Goal: Find specific page/section: Find specific page/section

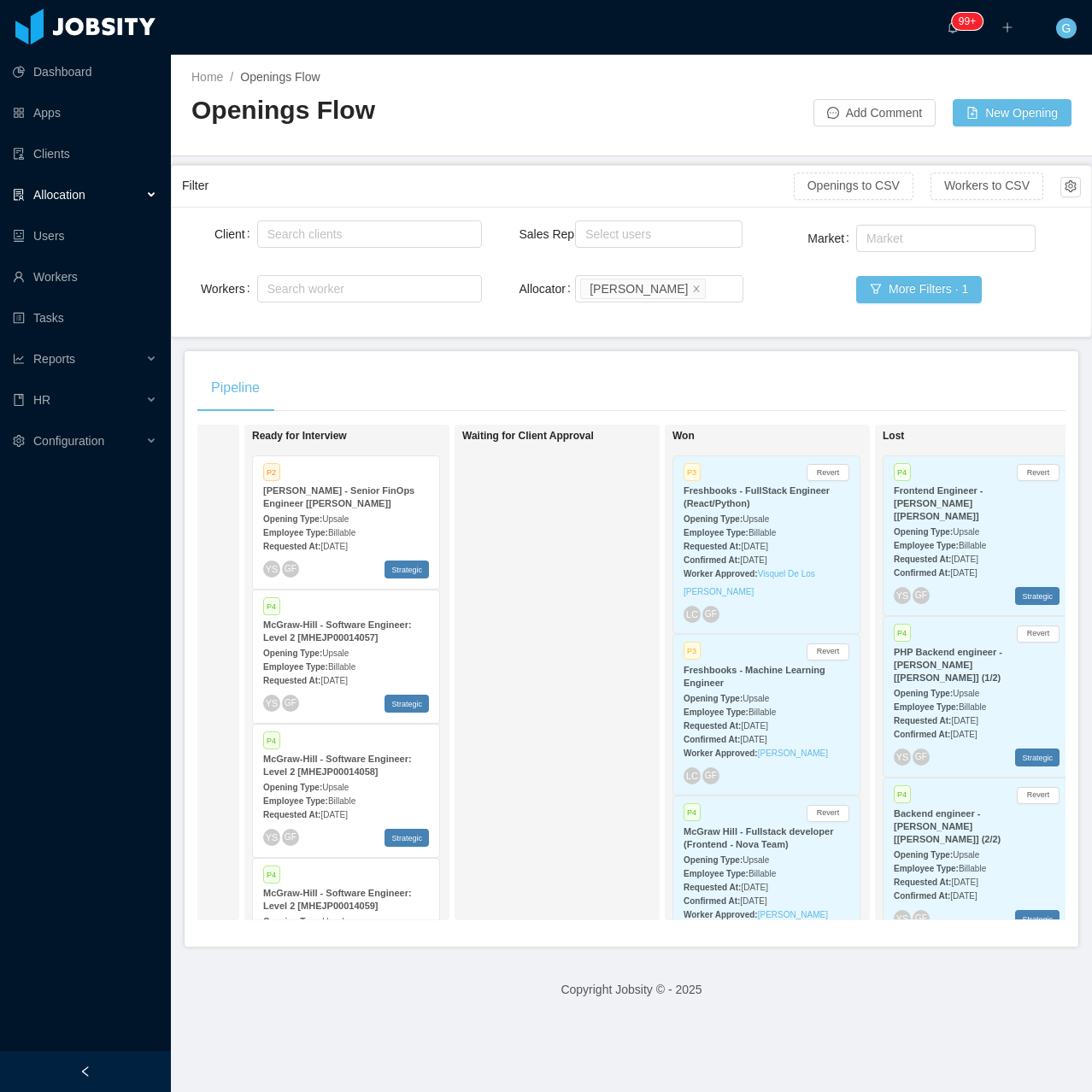
scroll to position [0, 633]
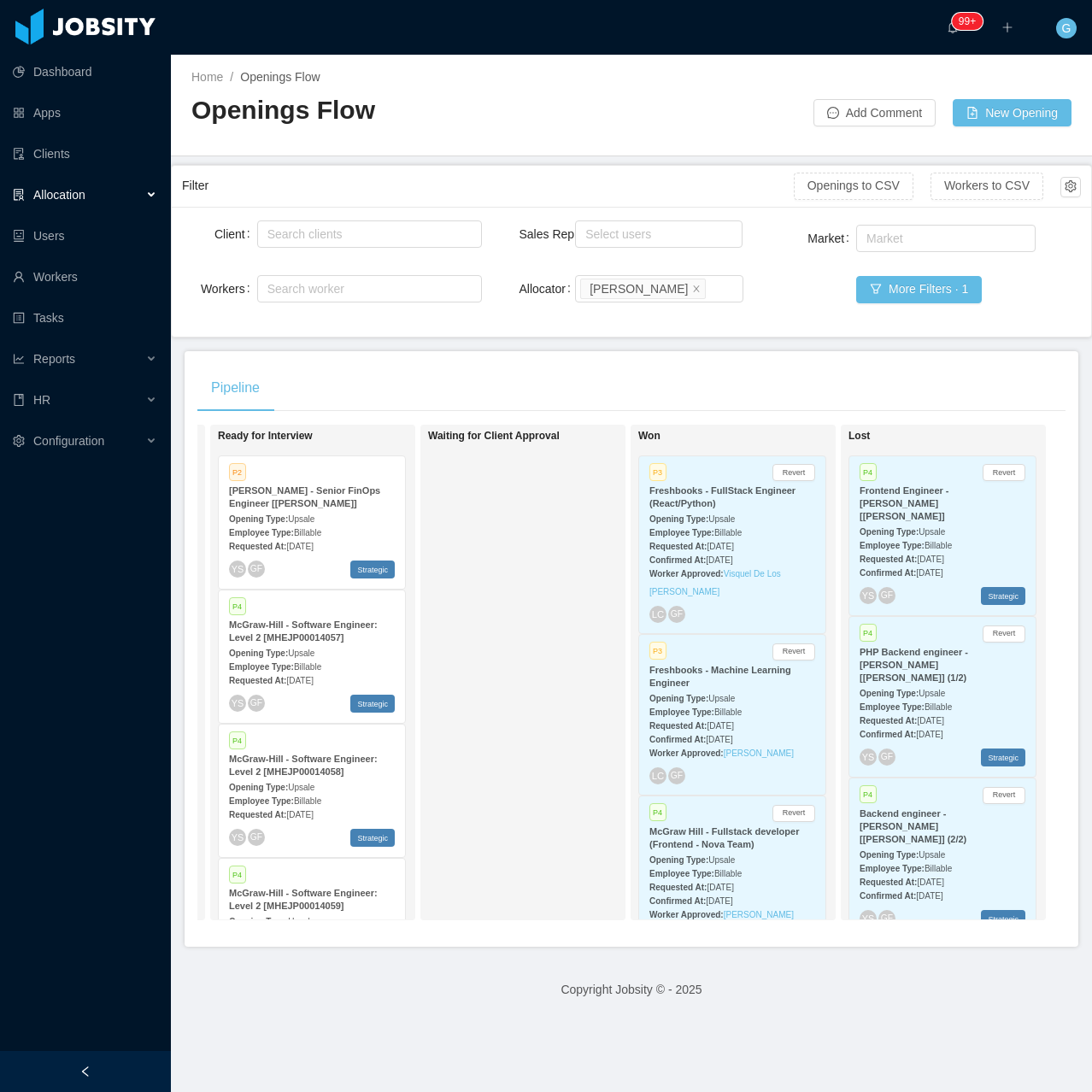
click at [978, 509] on div "Frontend Engineer - [PERSON_NAME] [[PERSON_NAME]]" at bounding box center [942, 504] width 165 height 38
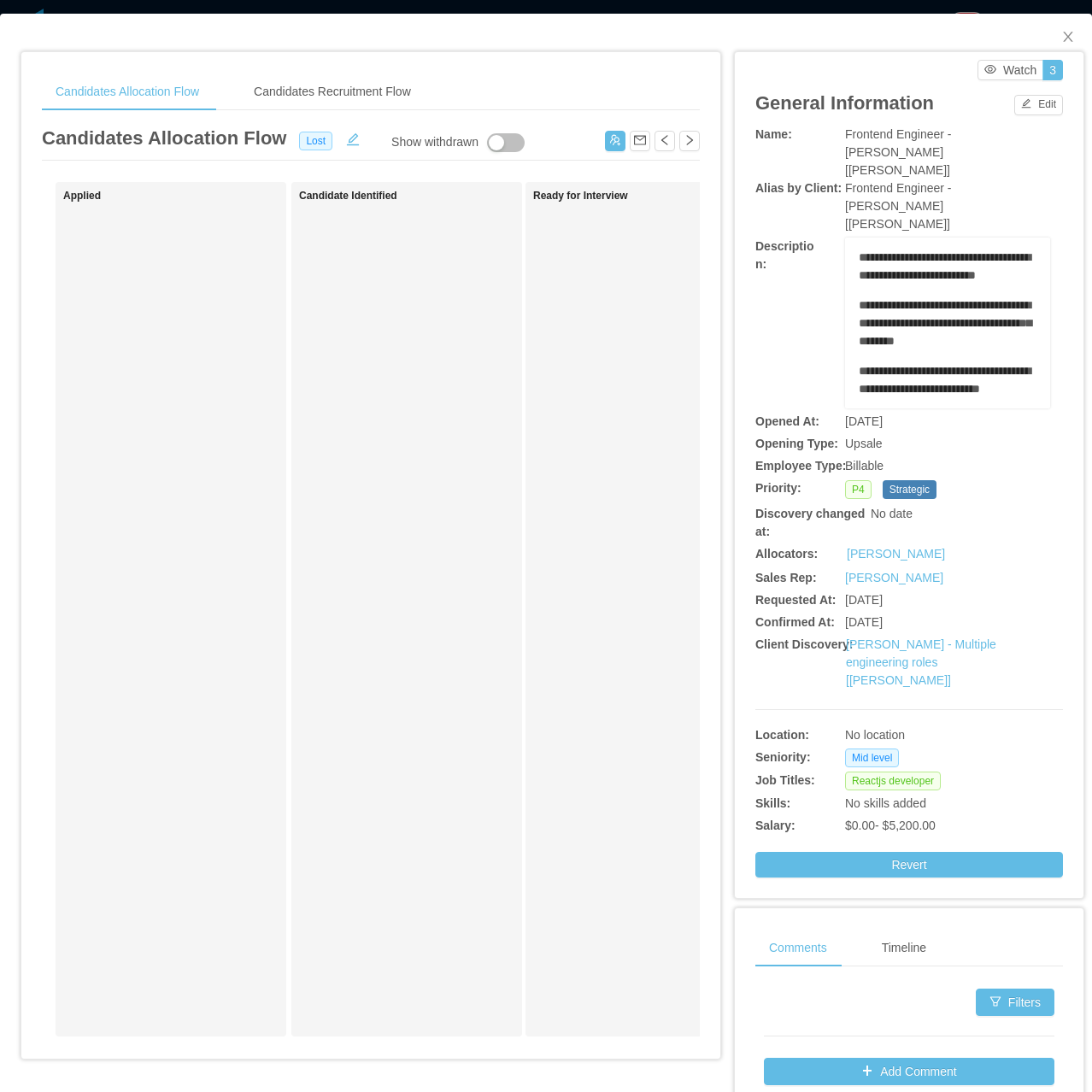
scroll to position [257, 0]
click at [1061, 42] on icon "icon: close" at bounding box center [1068, 37] width 13 height 13
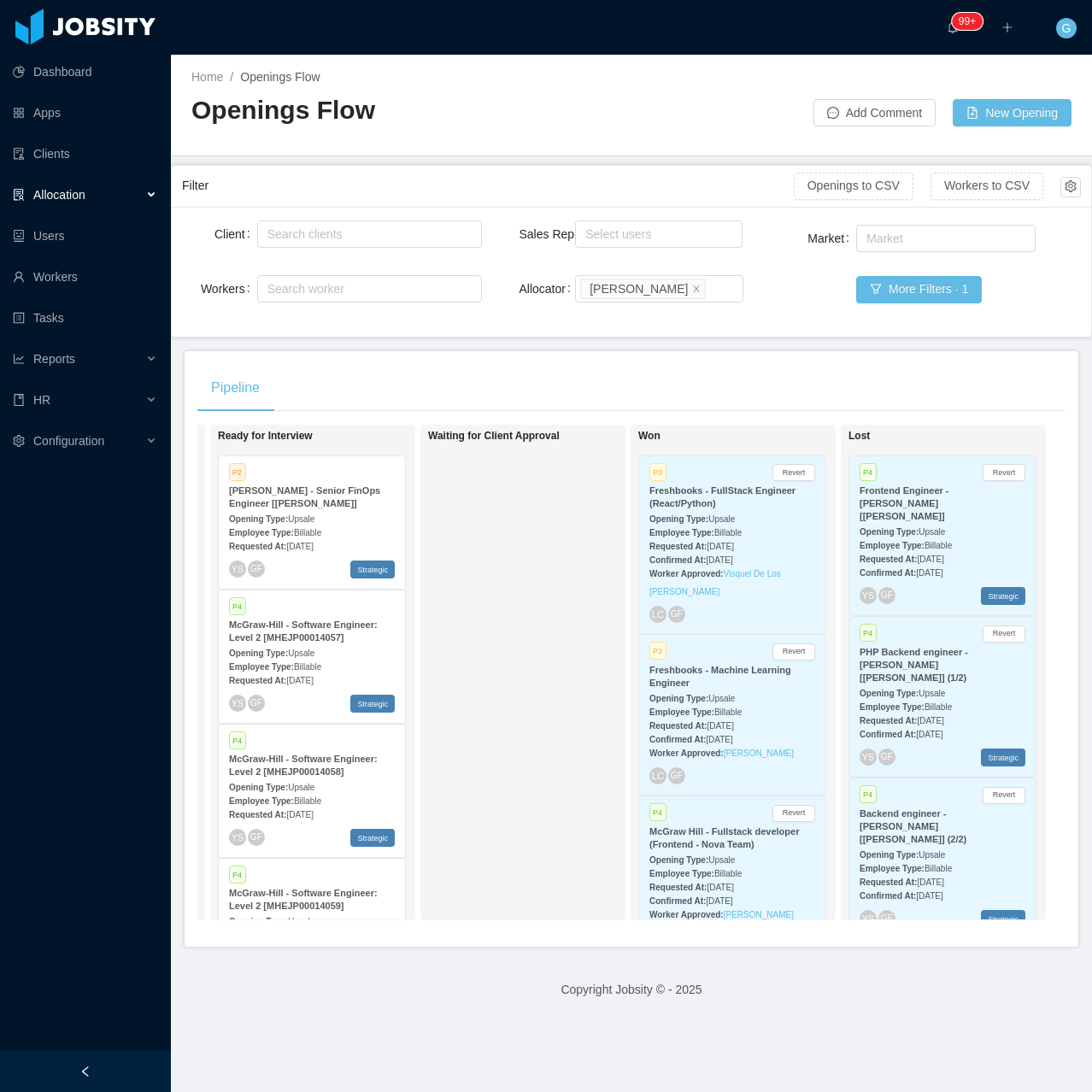
click at [931, 480] on div "P4 Revert" at bounding box center [942, 474] width 165 height 15
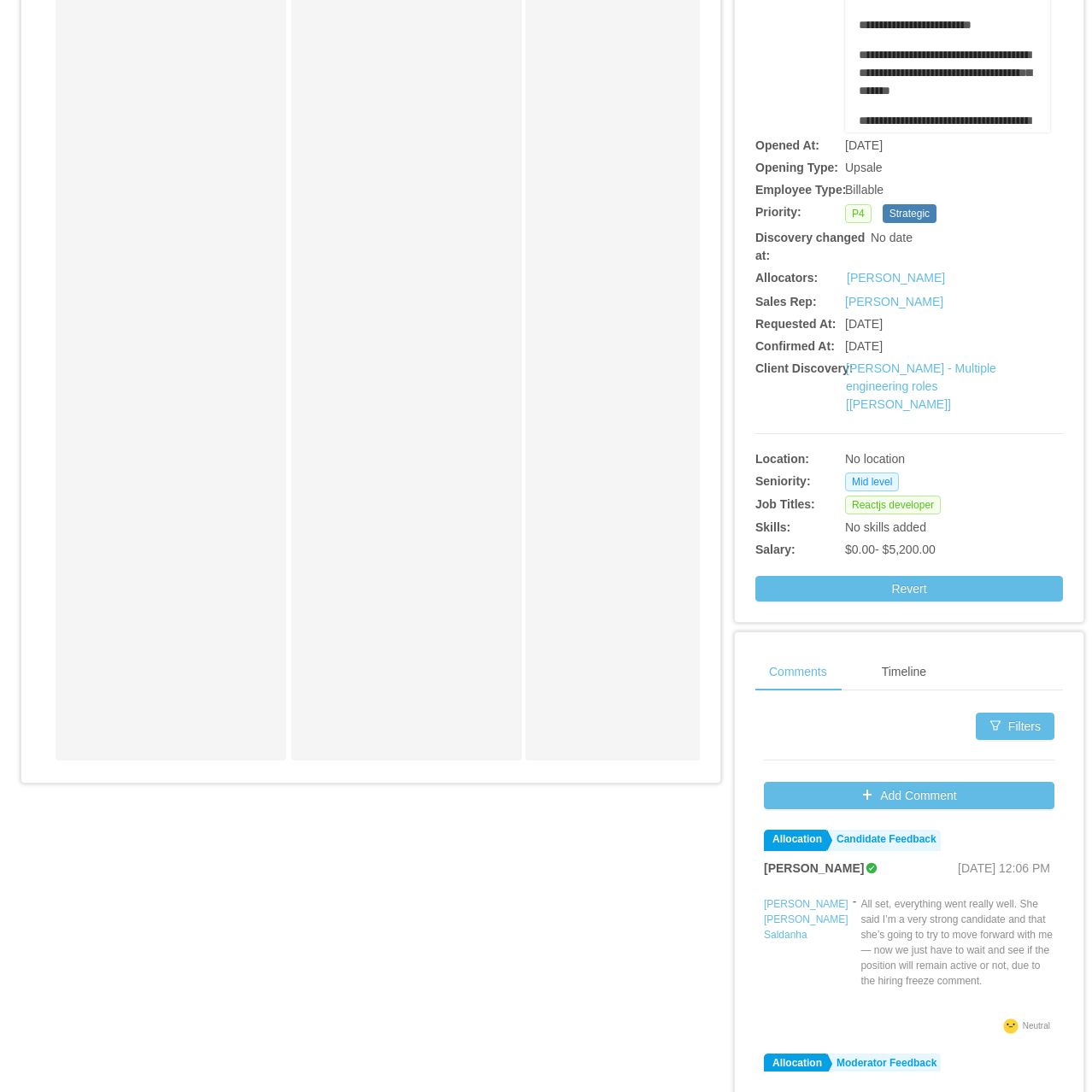
scroll to position [310, 0]
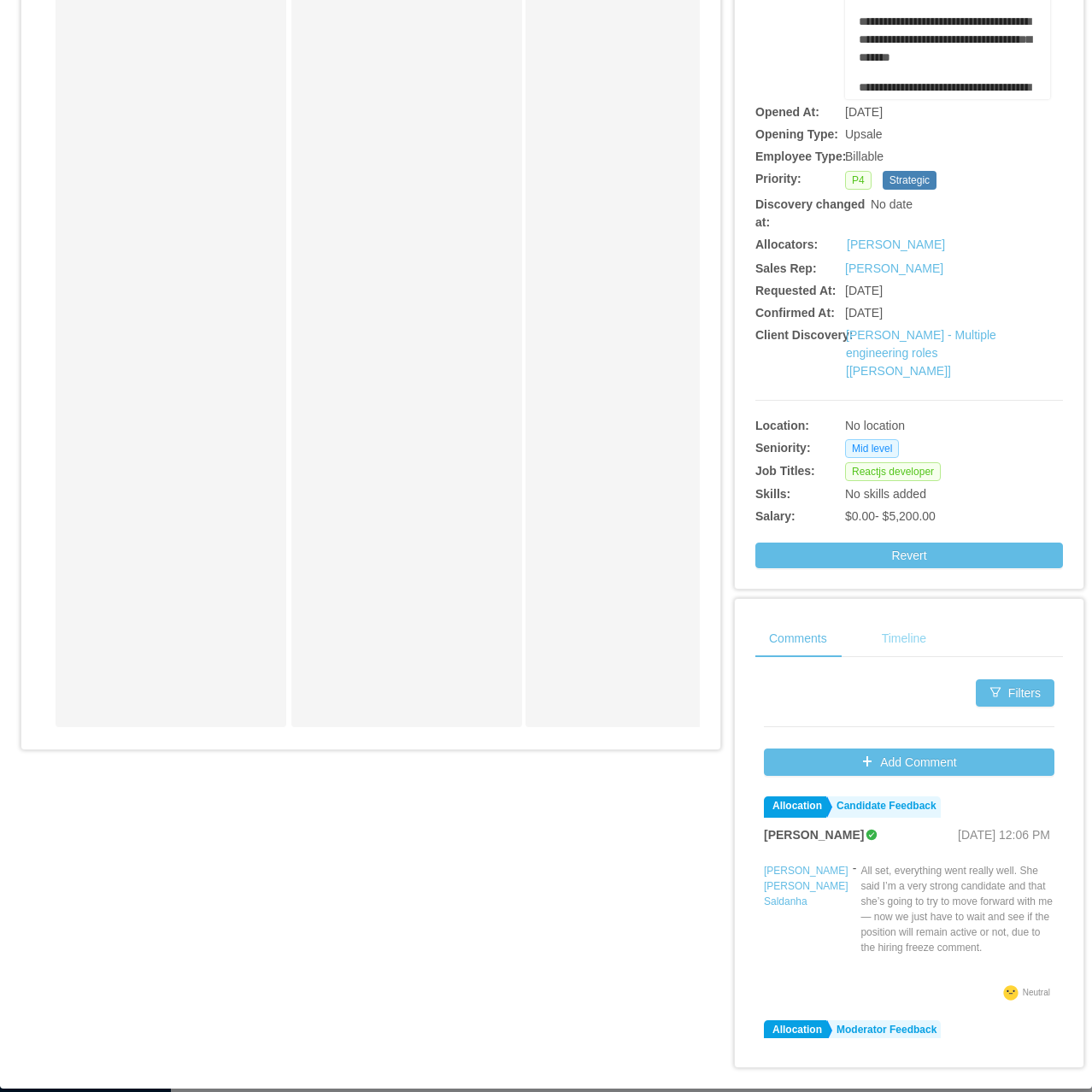
click at [883, 619] on div "Timeline" at bounding box center [904, 638] width 72 height 38
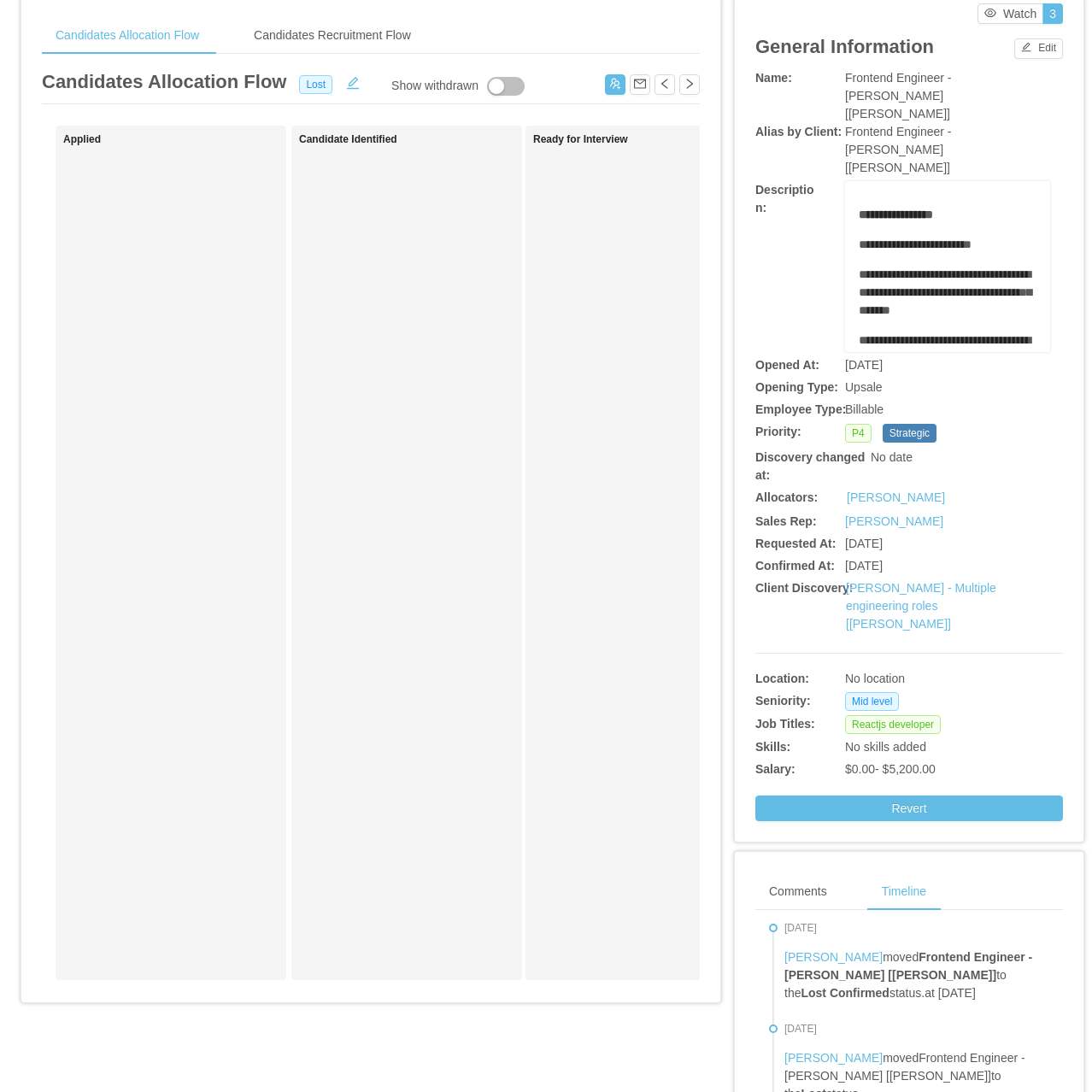
scroll to position [0, 0]
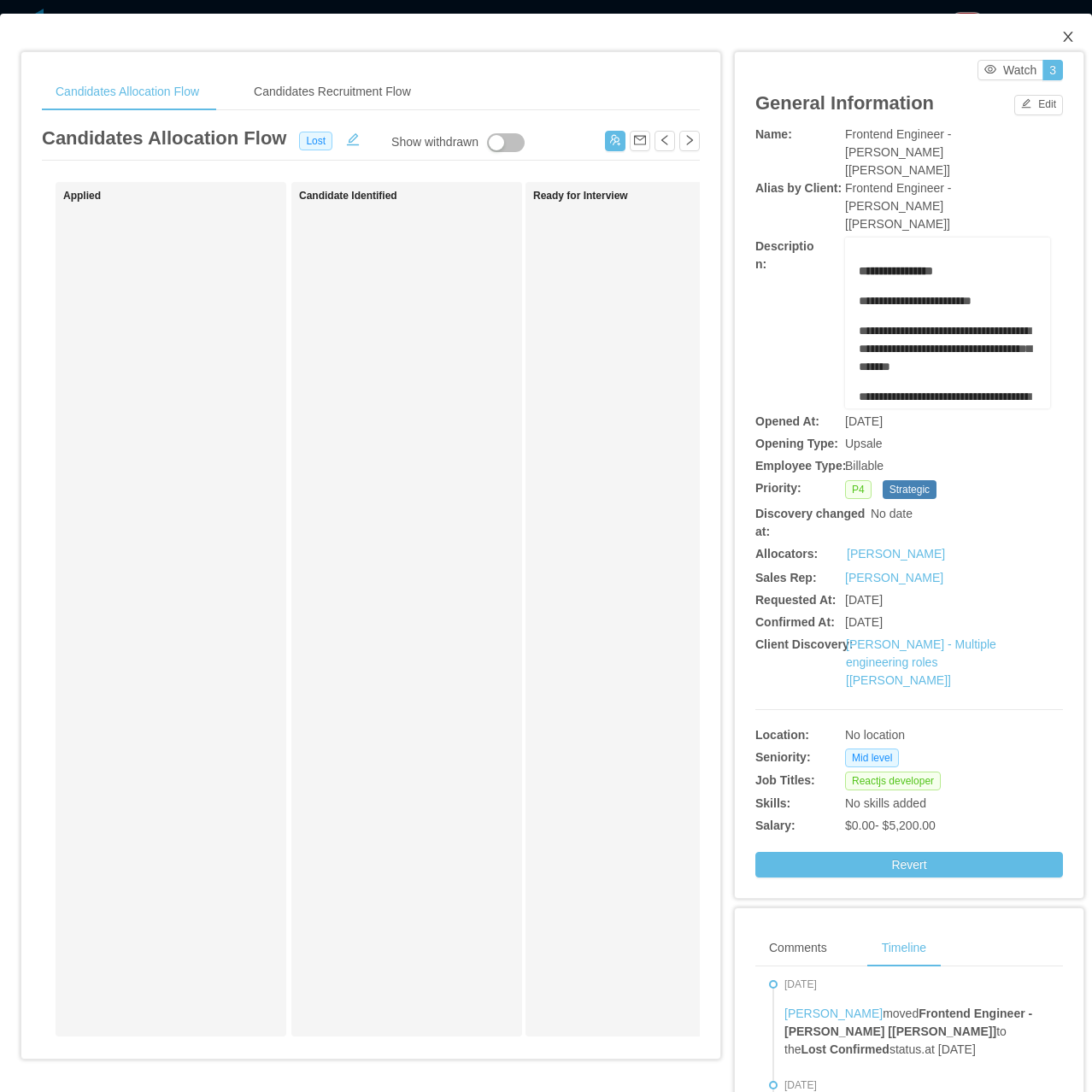
click at [1057, 46] on span "Close" at bounding box center [1068, 37] width 48 height 48
